Goal: Information Seeking & Learning: Learn about a topic

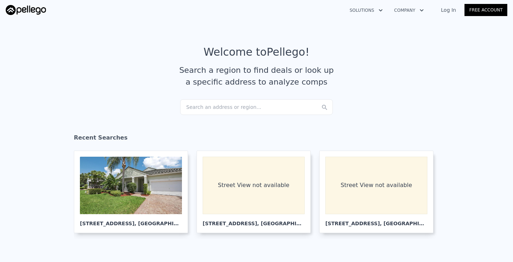
click at [231, 107] on div "Search an address or region..." at bounding box center [256, 107] width 153 height 16
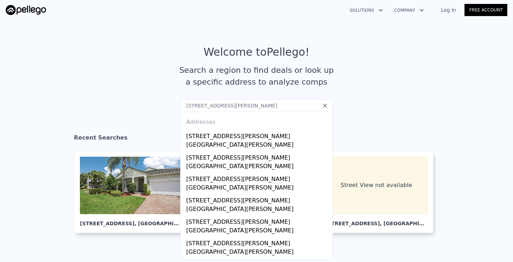
click at [187, 102] on input "[STREET_ADDRESS][PERSON_NAME]" at bounding box center [256, 105] width 153 height 13
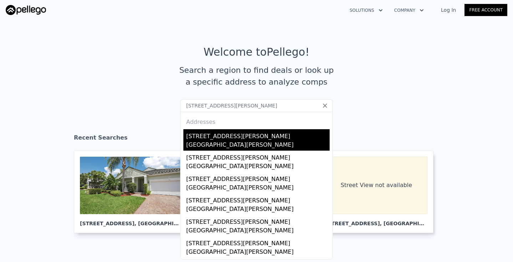
type input "[STREET_ADDRESS][PERSON_NAME]"
click at [241, 132] on div "[STREET_ADDRESS][PERSON_NAME]" at bounding box center [257, 134] width 143 height 11
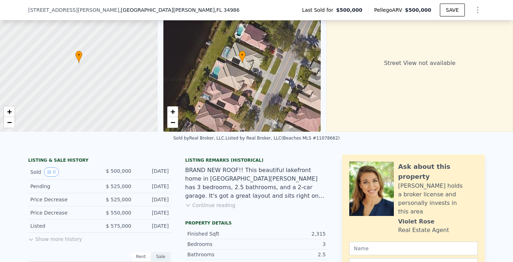
scroll to position [49, 0]
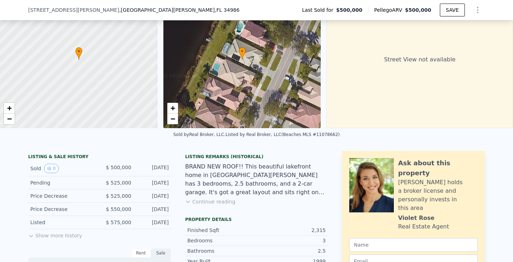
click at [55, 235] on button "Show more history" at bounding box center [55, 234] width 54 height 10
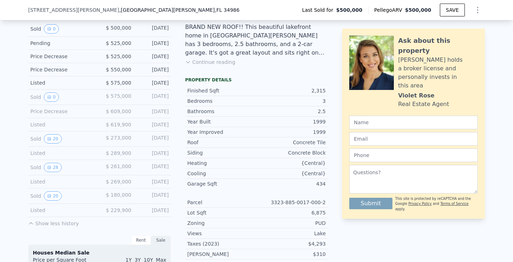
scroll to position [190, 0]
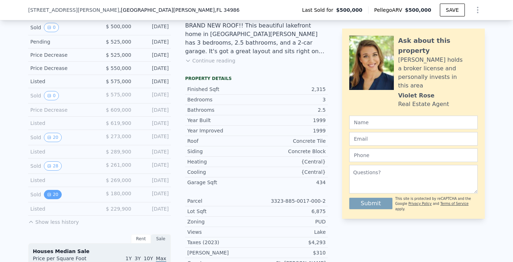
click at [52, 194] on button "20" at bounding box center [52, 194] width 17 height 9
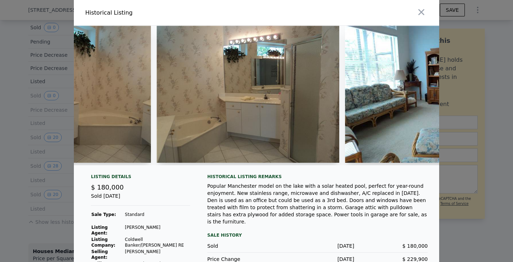
scroll to position [0, 2188]
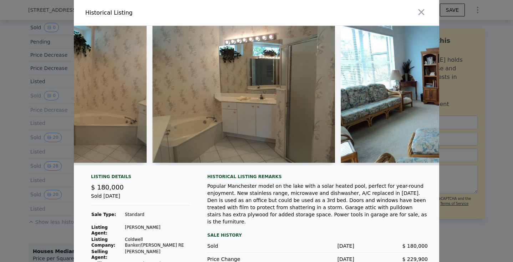
click at [60, 80] on div at bounding box center [256, 131] width 513 height 262
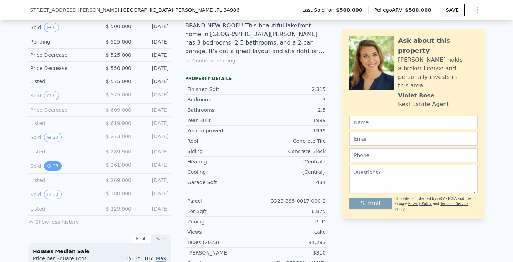
click at [53, 167] on button "28" at bounding box center [52, 165] width 17 height 9
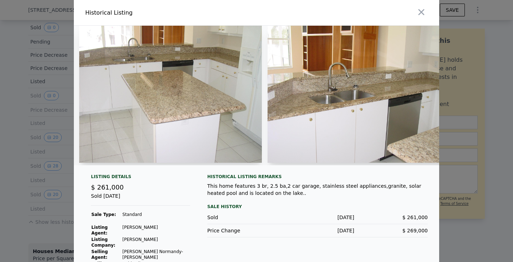
scroll to position [0, 566]
drag, startPoint x: 342, startPoint y: 97, endPoint x: 338, endPoint y: 97, distance: 4.3
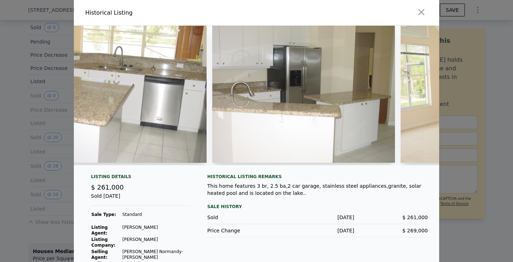
scroll to position [0, 3260]
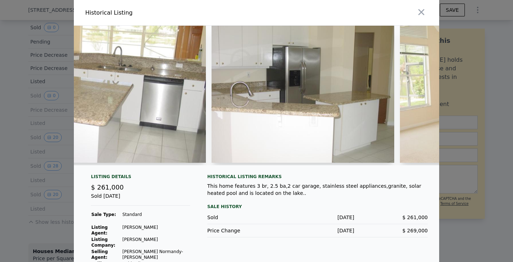
click at [2, 96] on div at bounding box center [256, 131] width 513 height 262
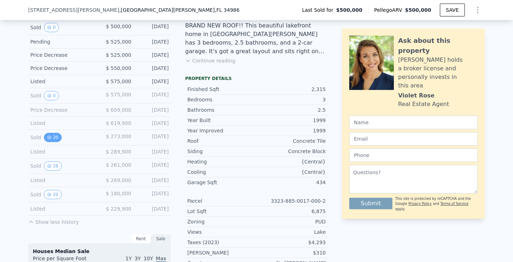
click at [51, 141] on button "20" at bounding box center [52, 137] width 17 height 9
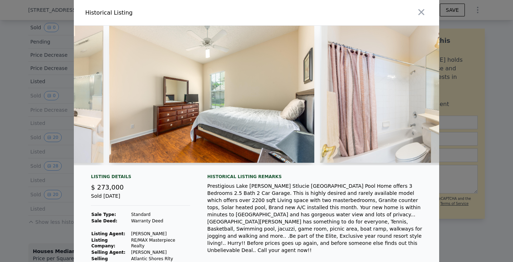
scroll to position [0, 2927]
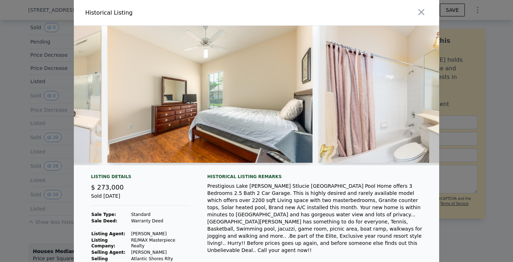
drag, startPoint x: 356, startPoint y: 109, endPoint x: 59, endPoint y: 117, distance: 297.0
click at [59, 117] on div at bounding box center [256, 131] width 513 height 262
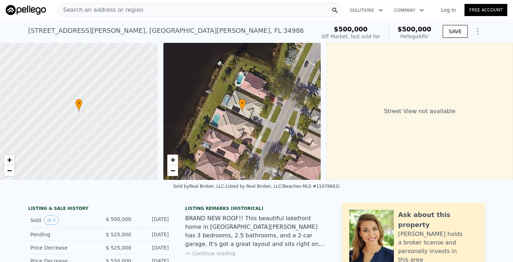
scroll to position [0, 0]
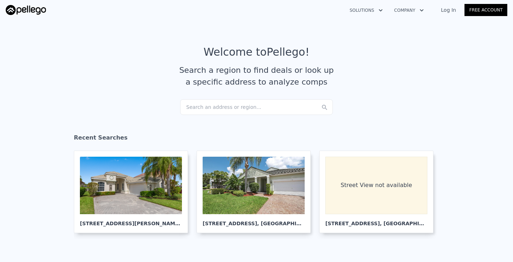
click at [253, 105] on div "Search an address or region..." at bounding box center [256, 107] width 153 height 16
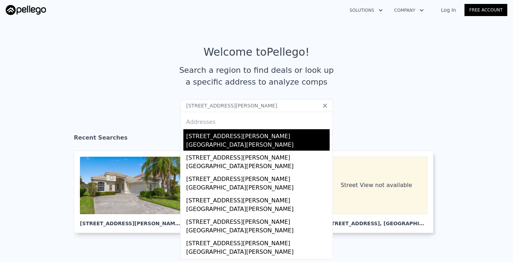
type input "[STREET_ADDRESS][PERSON_NAME]"
click at [206, 137] on div "[STREET_ADDRESS][PERSON_NAME]" at bounding box center [257, 134] width 143 height 11
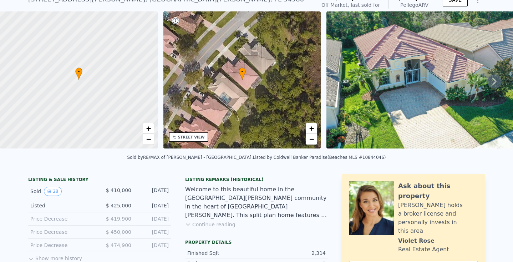
scroll to position [33, 0]
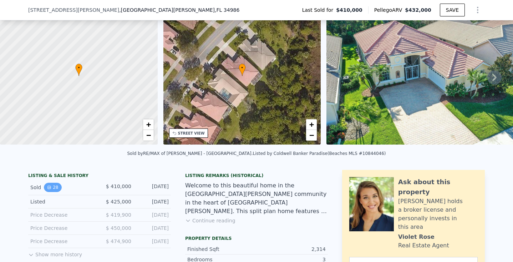
click at [55, 189] on button "28" at bounding box center [52, 187] width 17 height 9
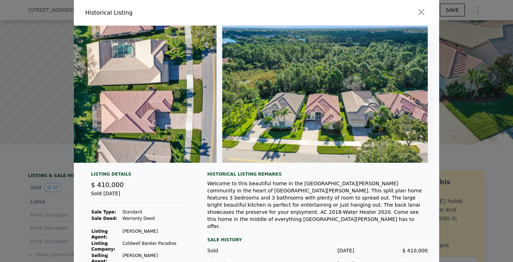
scroll to position [0, 5541]
